Goal: Information Seeking & Learning: Learn about a topic

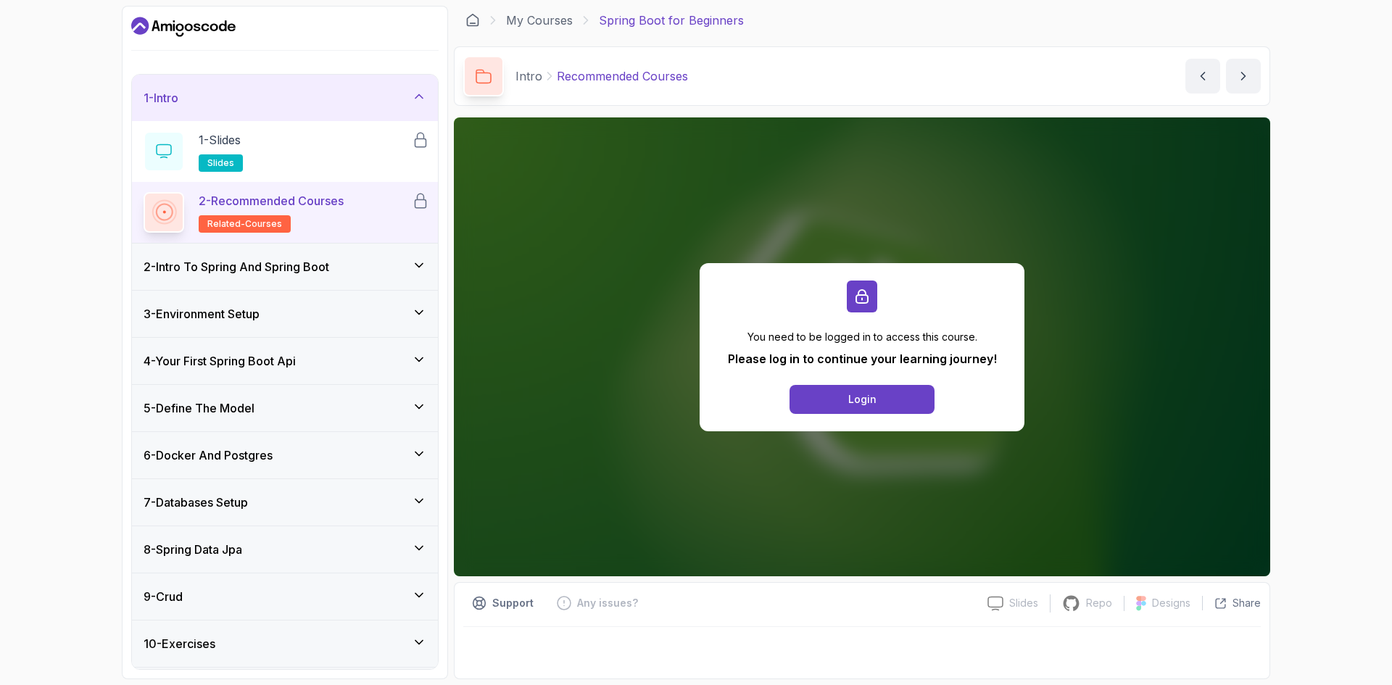
click at [338, 270] on div "2 - Intro To Spring And Spring Boot" at bounding box center [285, 266] width 283 height 17
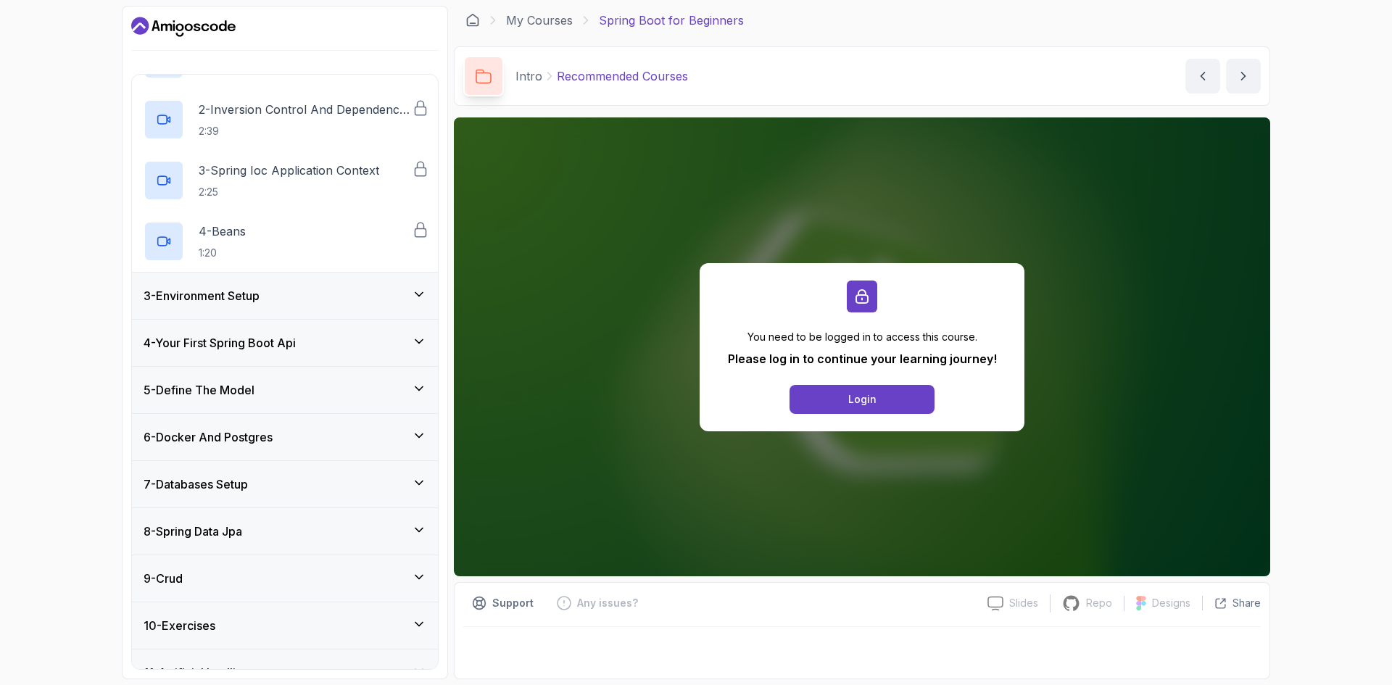
scroll to position [145, 0]
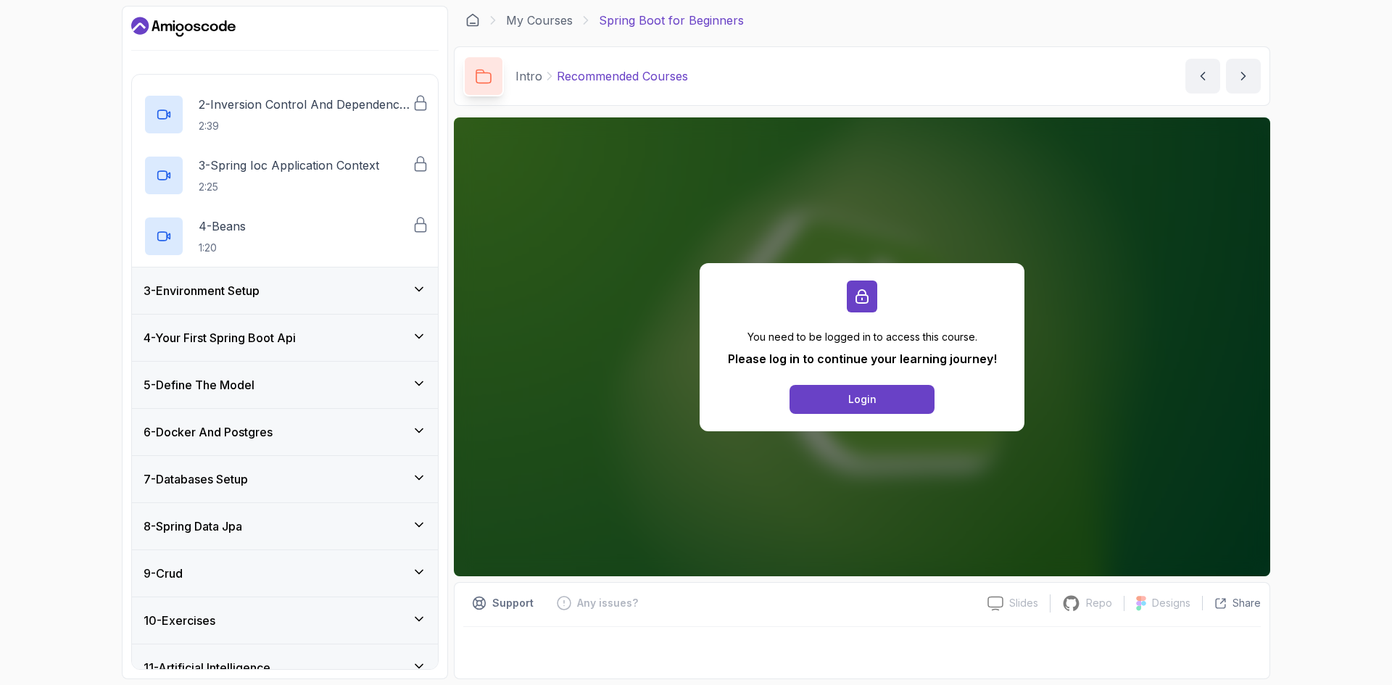
click at [280, 286] on div "3 - Environment Setup" at bounding box center [285, 290] width 283 height 17
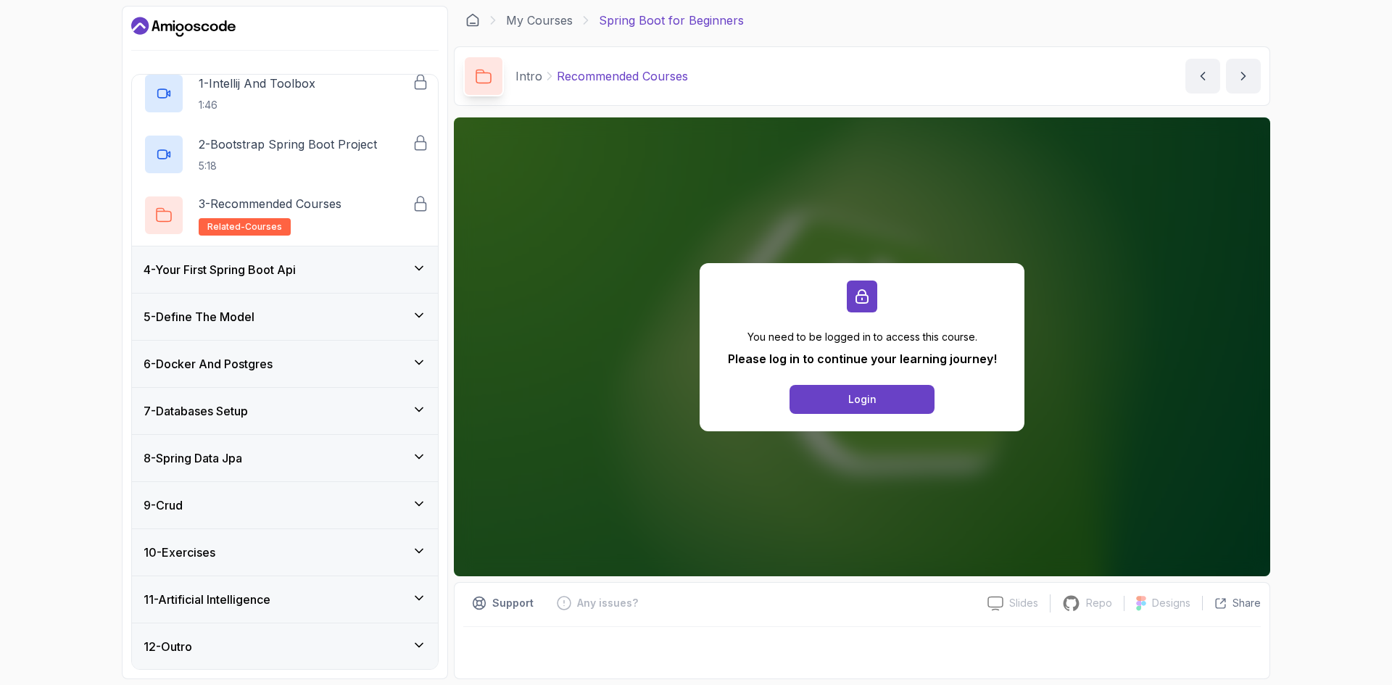
scroll to position [153, 0]
click at [368, 652] on div "12 - Outro" at bounding box center [285, 645] width 283 height 17
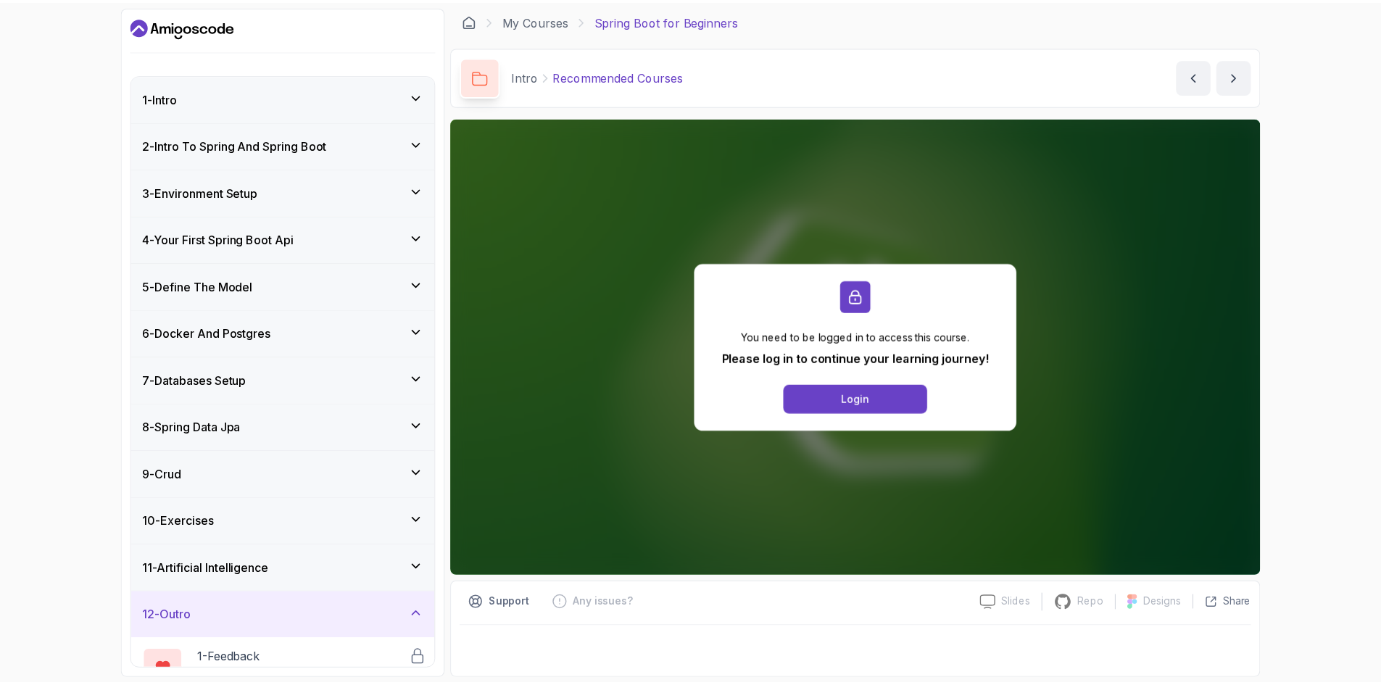
scroll to position [92, 0]
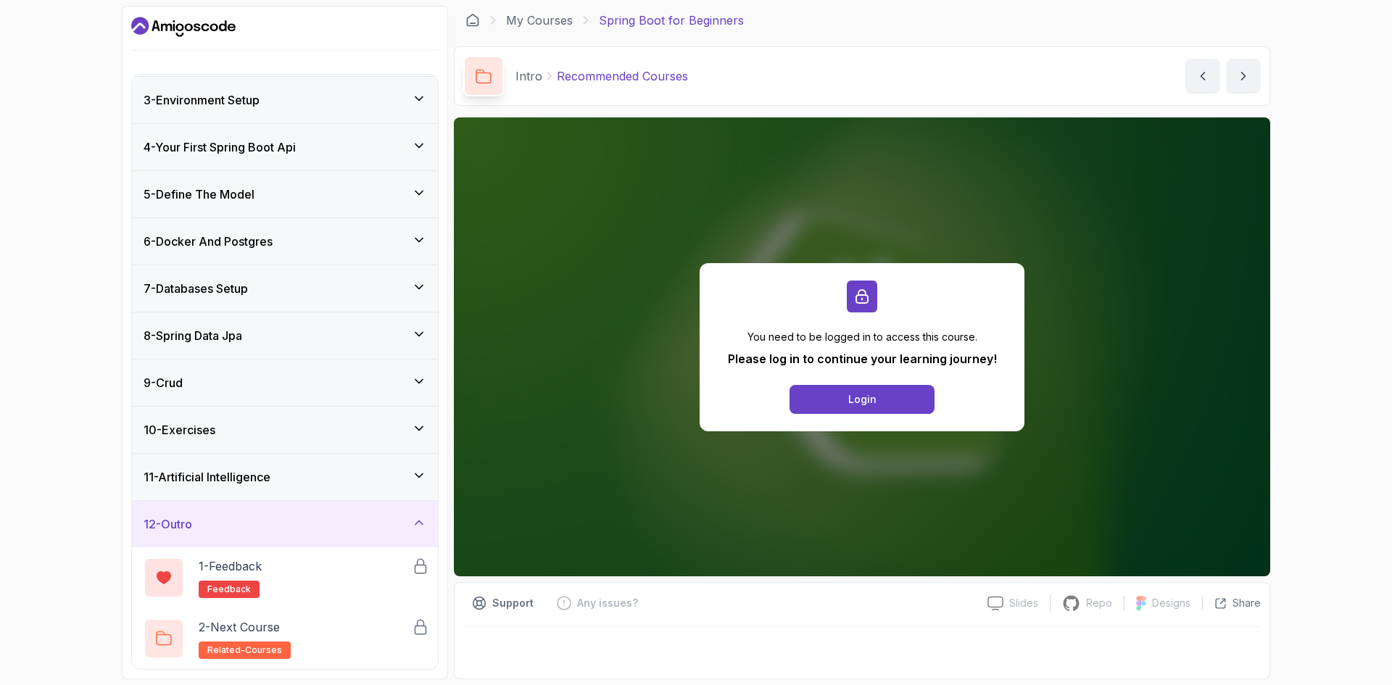
click at [172, 38] on icon "Dashboard" at bounding box center [183, 26] width 104 height 23
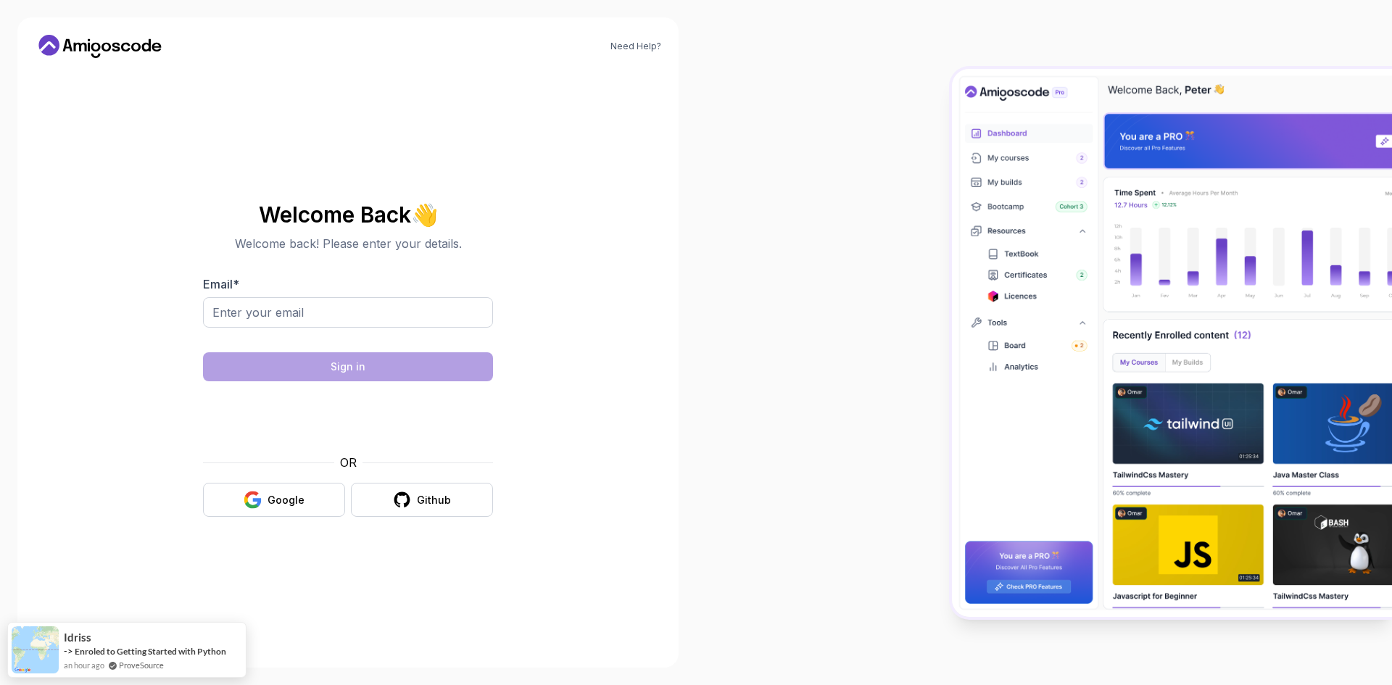
click at [96, 50] on icon at bounding box center [95, 47] width 9 height 9
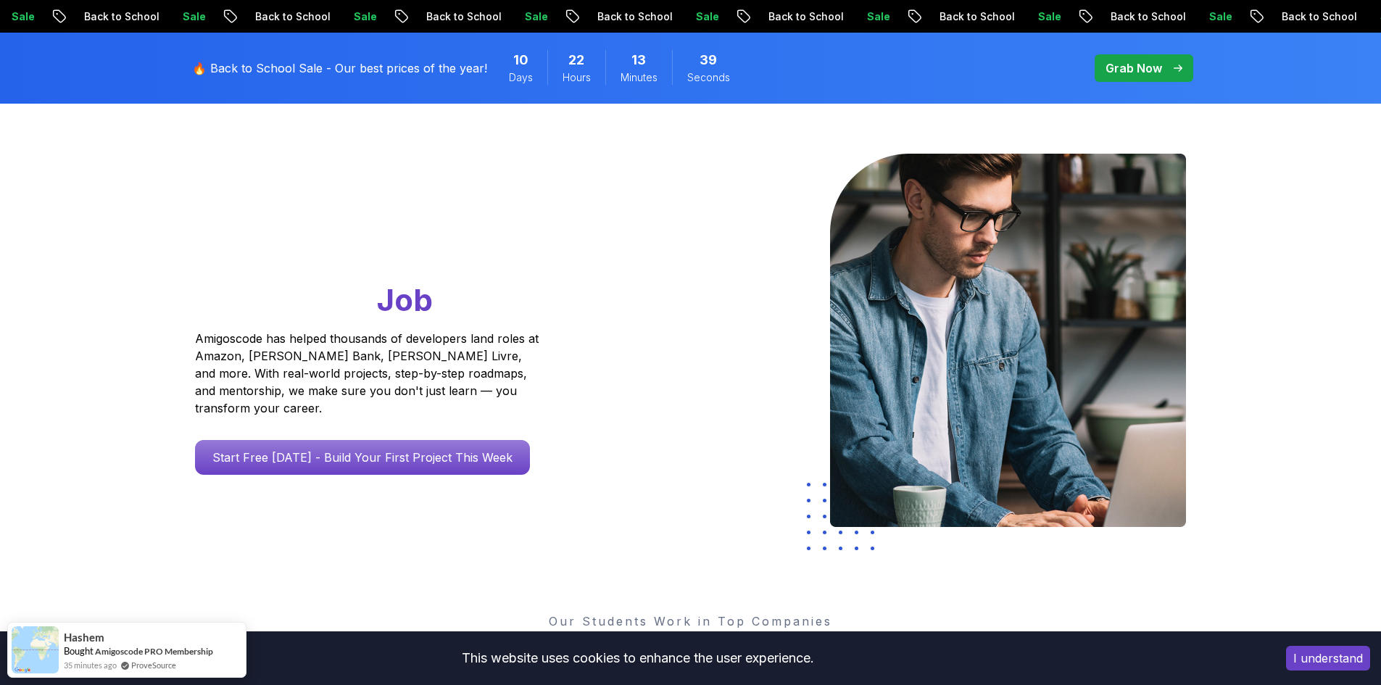
scroll to position [72, 0]
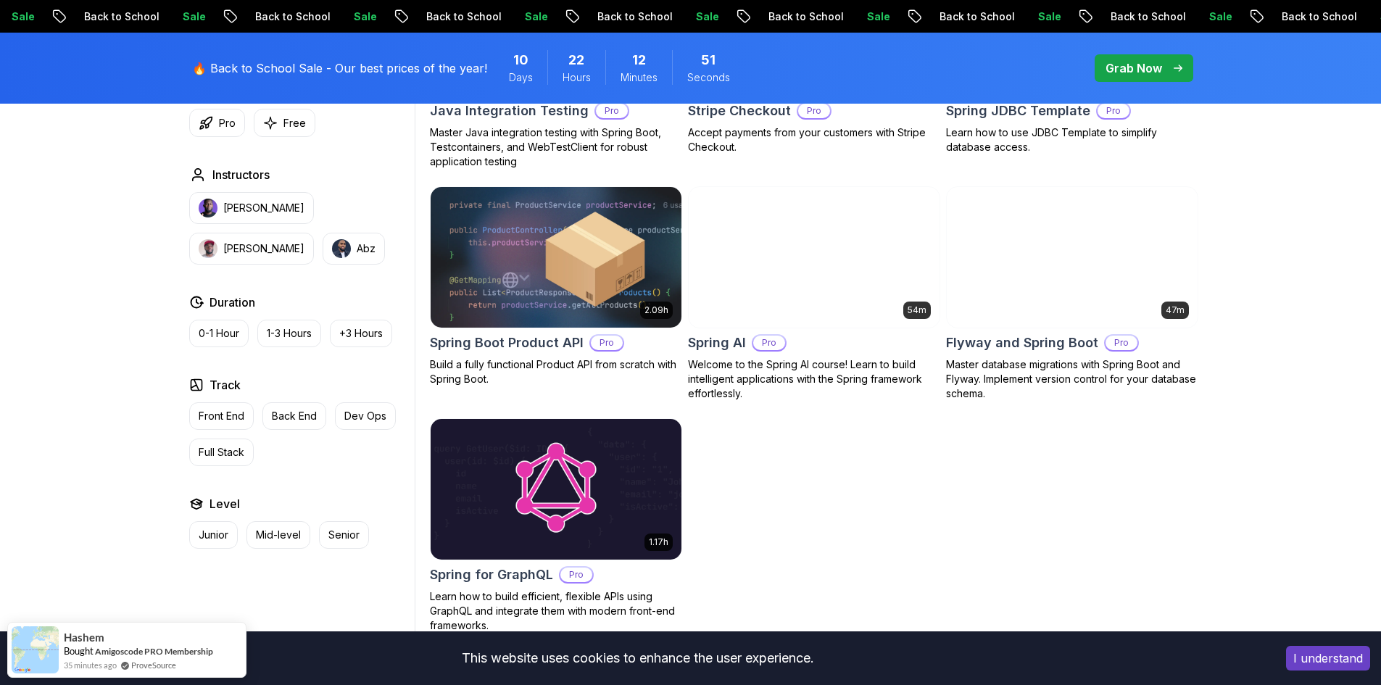
scroll to position [1160, 0]
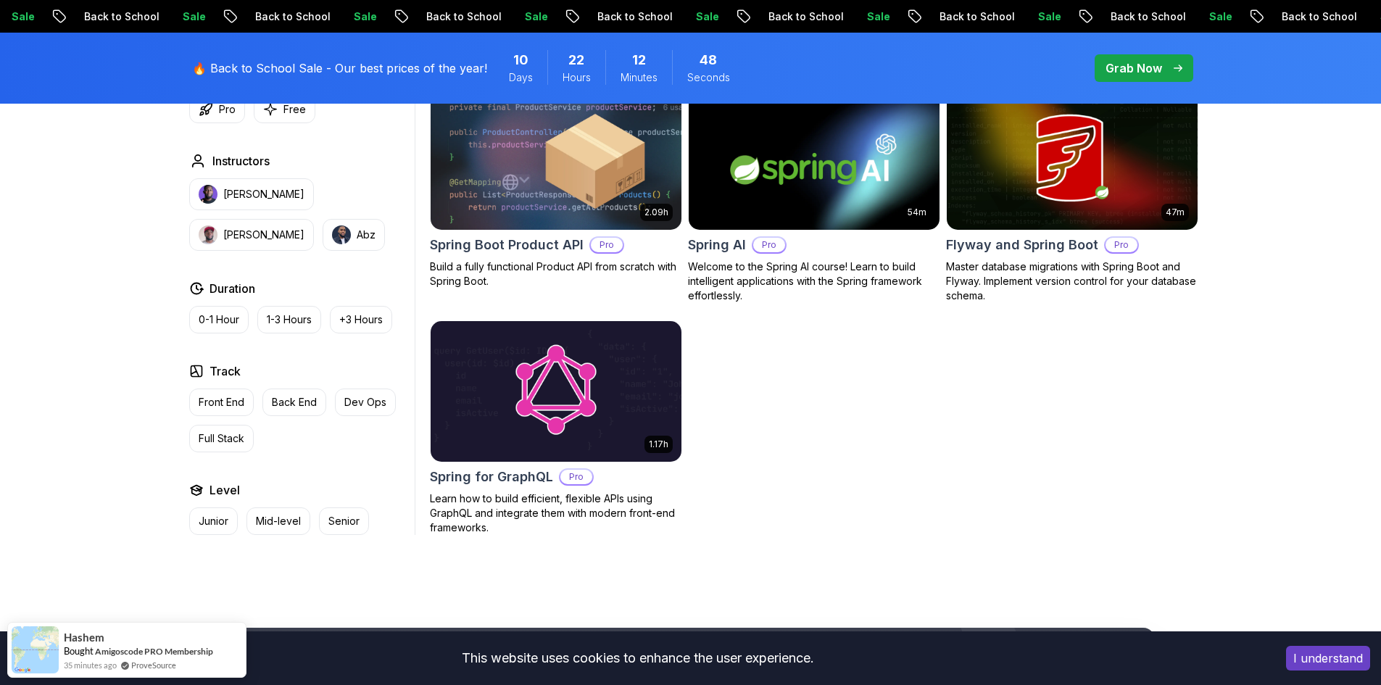
click at [900, 211] on body "Sale Back to School Sale Back to School Sale Back to School Sale Back to School…" at bounding box center [690, 75] width 1381 height 2471
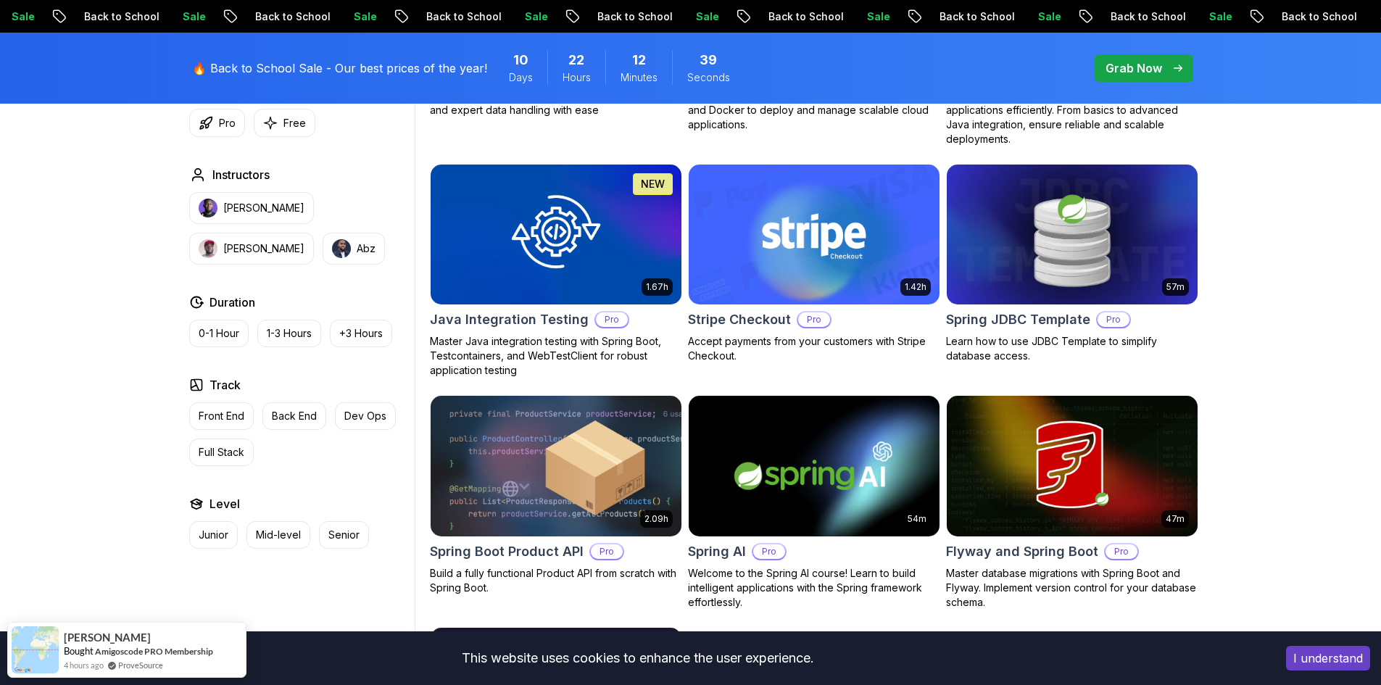
scroll to position [870, 0]
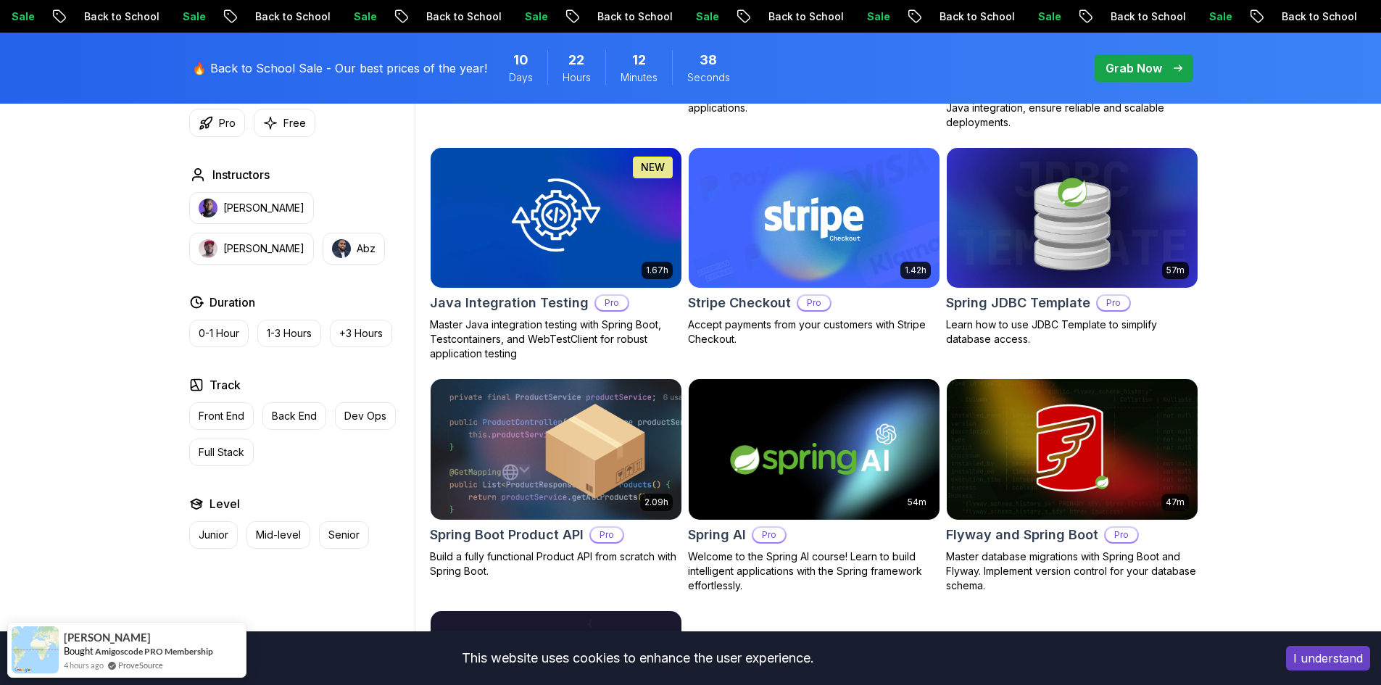
click at [831, 437] on img at bounding box center [813, 449] width 263 height 147
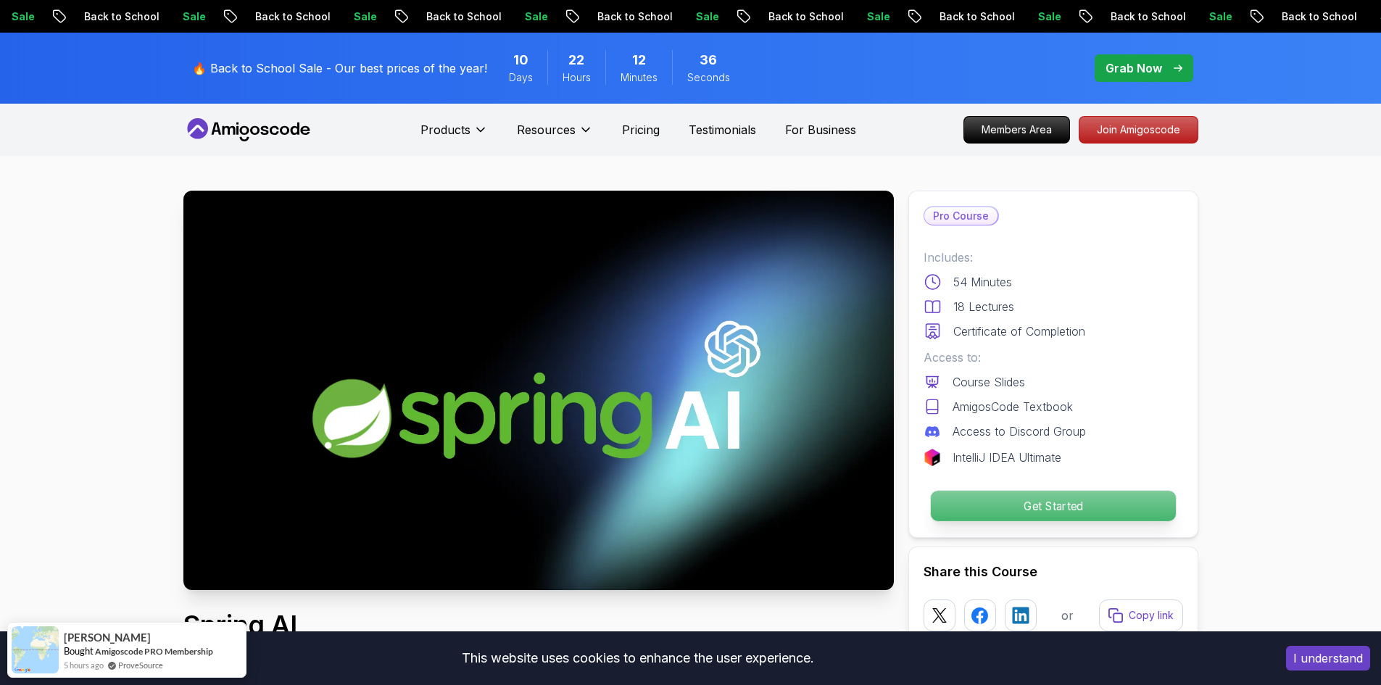
click at [1037, 503] on p "Get Started" at bounding box center [1052, 506] width 245 height 30
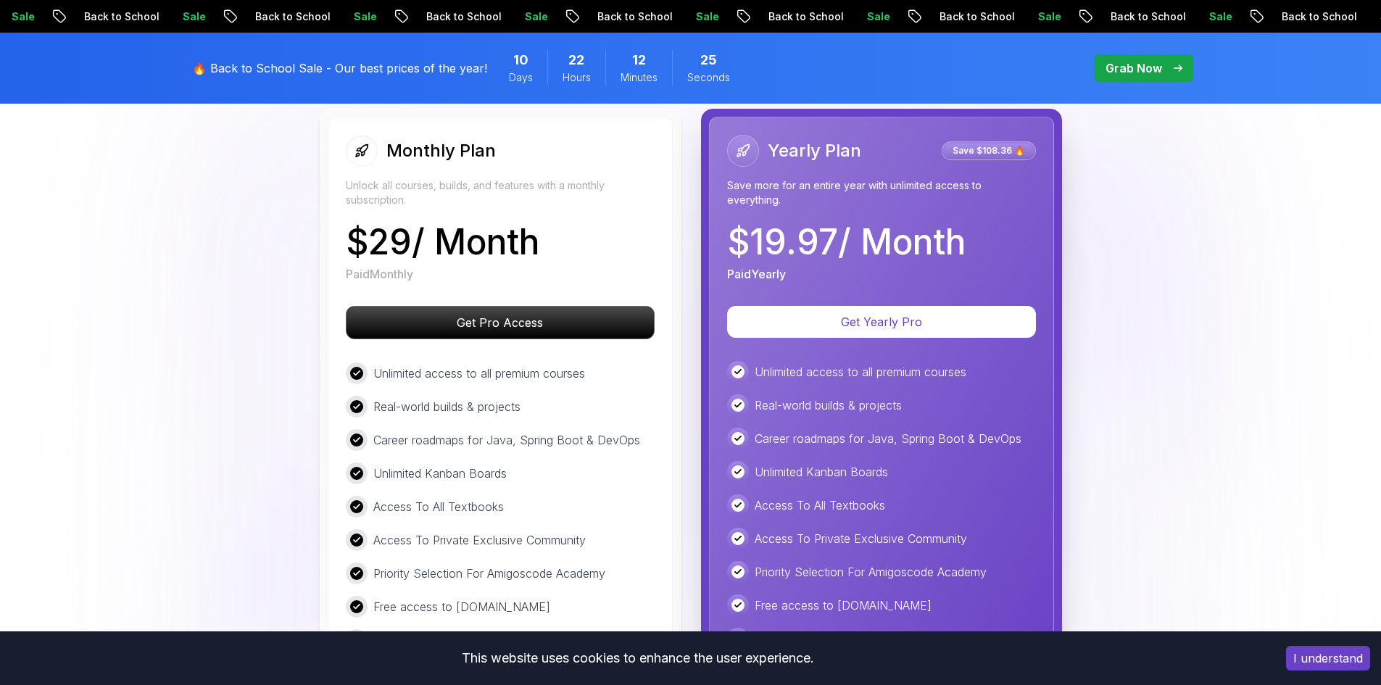
scroll to position [2502, 0]
